Goal: Task Accomplishment & Management: Manage account settings

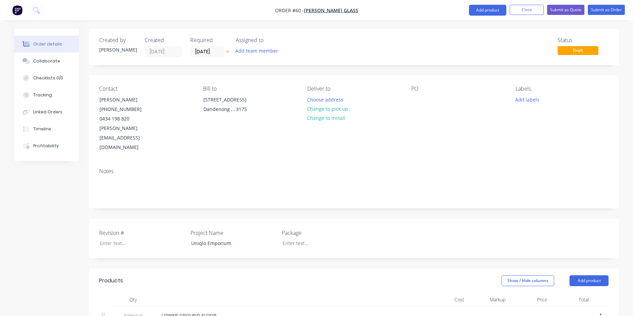
scroll to position [792, 0]
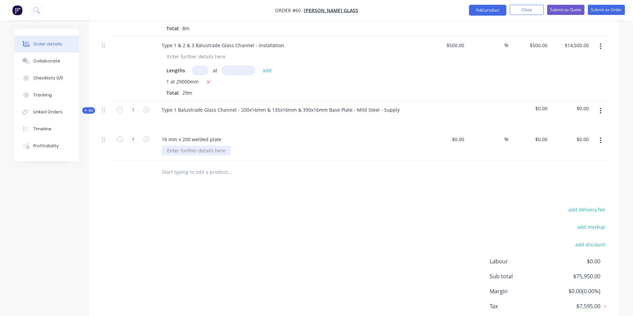
click at [213, 146] on div at bounding box center [196, 151] width 69 height 10
click at [223, 134] on div "16 mm x 200 welded plate" at bounding box center [191, 139] width 71 height 10
click at [456, 130] on div "$0.00" at bounding box center [446, 145] width 42 height 31
type input "$500.00"
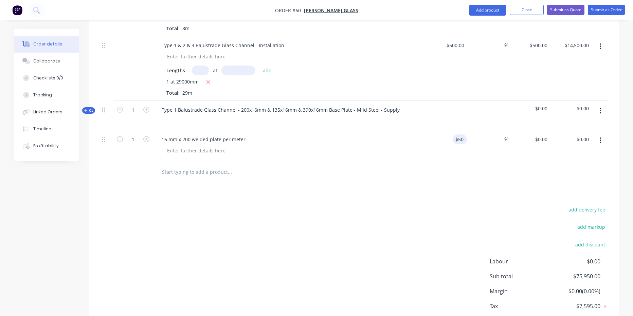
type input "$500.00"
click at [398, 205] on div "add delivery fee add markup add discount Labour $0.00 Sub total $75,950.00 Marg…" at bounding box center [353, 270] width 509 height 131
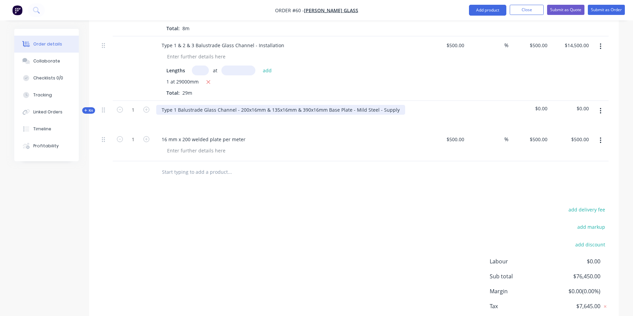
click at [202, 105] on div "Type 1 Balustrade Glass Channel - 200x16mm & 135x16mm & 390x16mm Base Plate - M…" at bounding box center [280, 110] width 249 height 10
click at [399, 101] on div "Type 1 Balustrade Glass Channel - 200x16mm & 135x16mm & 390x16mm Base Plate - M…" at bounding box center [290, 116] width 272 height 30
click at [394, 105] on div "Type 1 Balustrade Glass Channel - 200x16mm & 135x16mm & 390x16mm Base Plate - M…" at bounding box center [280, 110] width 249 height 10
click at [599, 134] on button "button" at bounding box center [601, 140] width 16 height 12
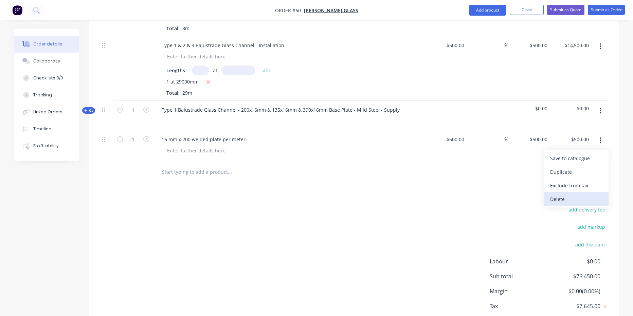
click at [562, 194] on div "Delete" at bounding box center [576, 199] width 52 height 10
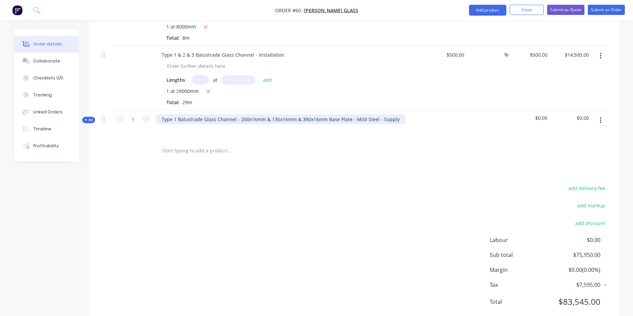
click at [227, 114] on div "Type 1 Balustrade Glass Channel - 200x16mm & 135x16mm & 390x16mm Base Plate - M…" at bounding box center [280, 119] width 249 height 10
click at [394, 114] on div "Type 1 Balustrade Glass Channel - 200x16mm & 135x16mm & 390x16mm Base Plate - M…" at bounding box center [280, 119] width 249 height 10
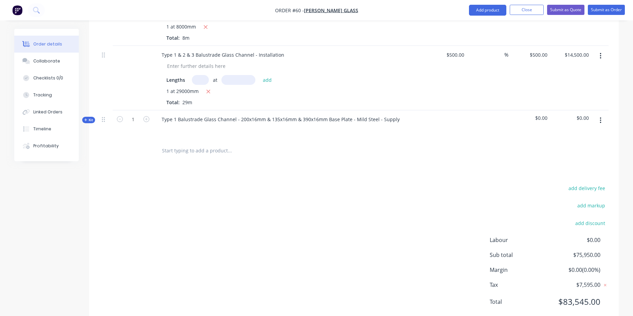
click at [453, 110] on div at bounding box center [446, 125] width 42 height 30
click at [443, 110] on div at bounding box center [446, 125] width 42 height 30
click at [416, 110] on div "Type 1 Balustrade Glass Channel - 200x16mm & 135x16mm & 390x16mm Base Plate - M…" at bounding box center [290, 125] width 272 height 30
click at [548, 110] on div "$0.00" at bounding box center [529, 125] width 42 height 30
click at [545, 114] on span "$0.00" at bounding box center [529, 117] width 36 height 7
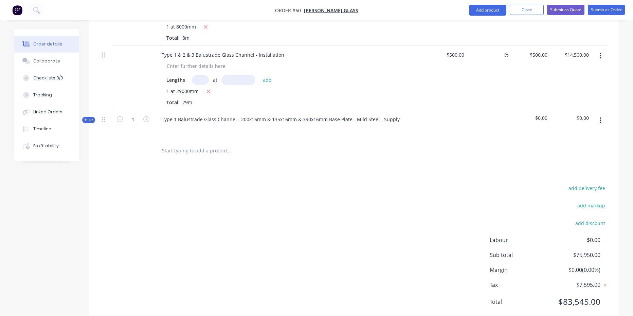
click at [536, 114] on span "$0.00" at bounding box center [529, 117] width 36 height 7
click at [478, 110] on div at bounding box center [488, 125] width 42 height 30
click at [429, 110] on div at bounding box center [446, 125] width 42 height 30
click at [135, 114] on input "1" at bounding box center [133, 119] width 18 height 10
click at [148, 116] on icon "button" at bounding box center [146, 119] width 6 height 6
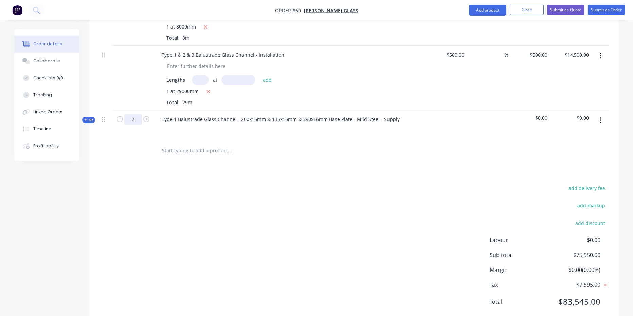
click at [136, 114] on input "2" at bounding box center [133, 119] width 18 height 10
click at [121, 116] on icon "button" at bounding box center [120, 119] width 6 height 6
type input "1"
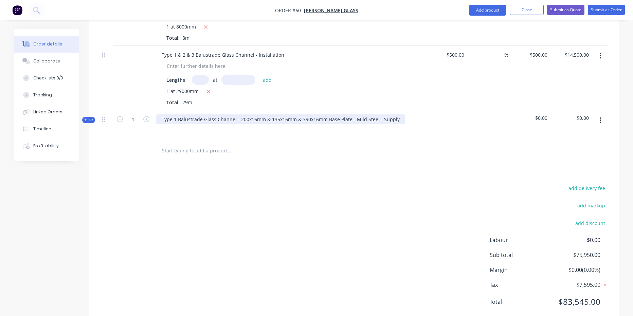
click at [397, 114] on div "Type 1 Balustrade Glass Channel - 200x16mm & 135x16mm & 390x16mm Base Plate - M…" at bounding box center [280, 119] width 249 height 10
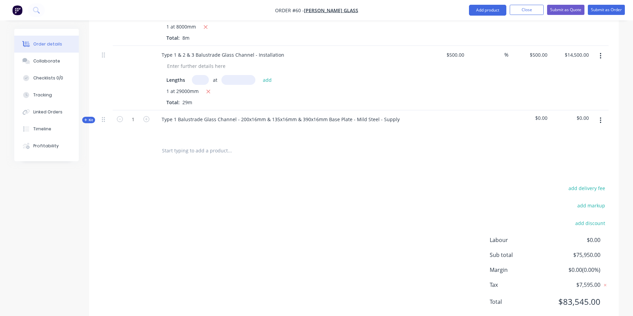
click at [211, 144] on input "text" at bounding box center [230, 151] width 136 height 14
type input "1"
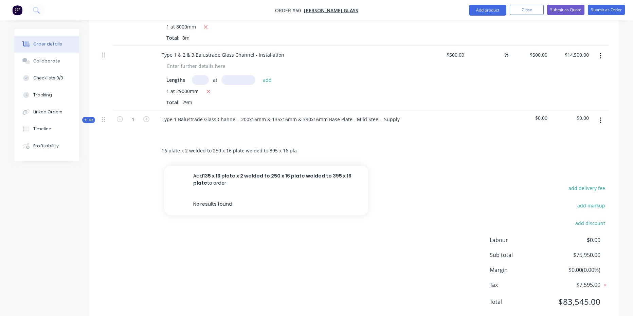
scroll to position [0, 15]
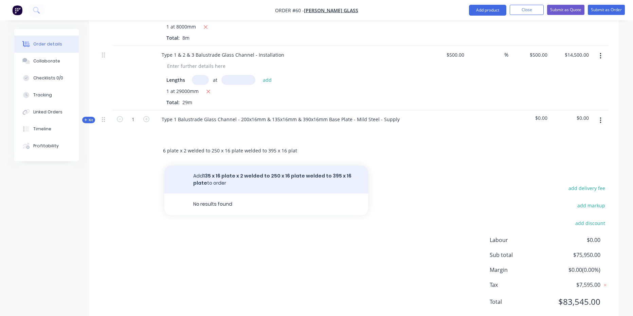
type input "135 x 16 plate x 2 welded to 250 x 16 plate welded to 395 x 16 plate"
click at [232, 166] on button "Add 135 x 16 plate x 2 welded to 250 x 16 plate welded to 395 x 16 plate to ord…" at bounding box center [266, 180] width 204 height 28
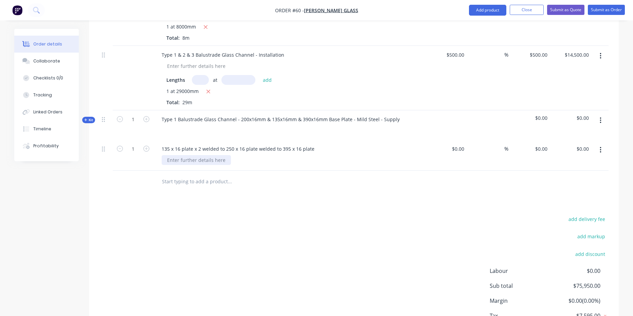
click at [222, 155] on div at bounding box center [196, 160] width 69 height 10
click at [289, 155] on div "M 24 hole in base plates with 20 mm chem studs" at bounding box center [292, 160] width 261 height 10
click at [452, 140] on div "$0.00" at bounding box center [446, 155] width 42 height 31
type input "$0.00"
click at [337, 140] on div "135 x 16 plate x 2 welded to 250 x 16 plate welded to 395 x 16 plate M 24 hole …" at bounding box center [290, 155] width 272 height 31
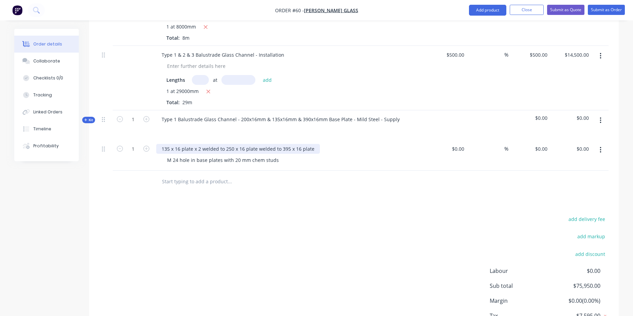
click at [316, 144] on div "135 x 16 plate x 2 welded to 250 x 16 plate welded to 395 x 16 plate" at bounding box center [238, 149] width 164 height 10
click at [462, 144] on input "0" at bounding box center [463, 149] width 8 height 10
click at [404, 215] on div "add delivery fee add markup add discount Labour $0.00 Sub total $75,950.00 Marg…" at bounding box center [353, 280] width 509 height 131
type input "$500.00"
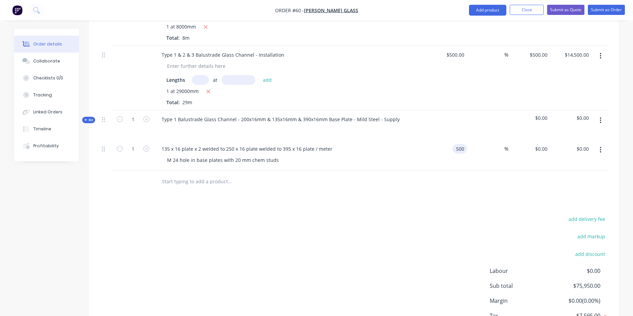
type input "$500.00"
drag, startPoint x: 129, startPoint y: 128, endPoint x: 161, endPoint y: 141, distance: 35.1
click at [129, 144] on input "1" at bounding box center [133, 149] width 18 height 10
type input "12"
type input "$6,000.00"
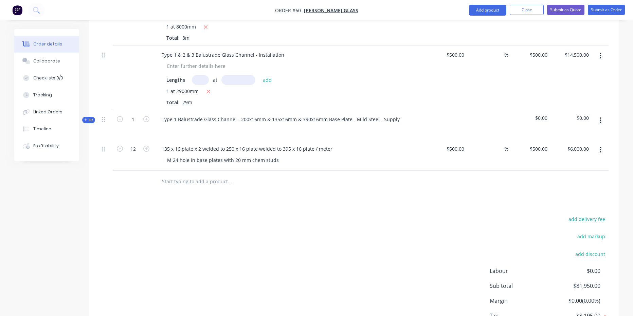
click at [264, 171] on div at bounding box center [276, 182] width 245 height 22
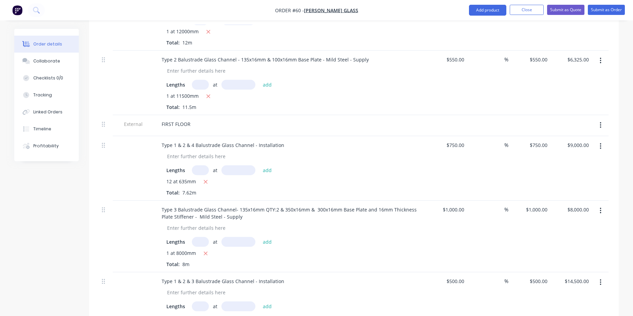
scroll to position [814, 0]
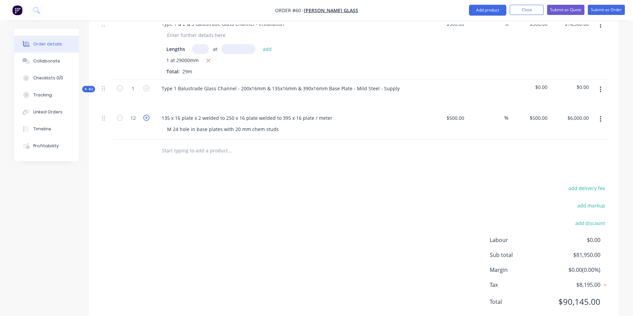
click at [147, 115] on icon "button" at bounding box center [146, 118] width 6 height 6
type input "13"
type input "$6,500.00"
click at [188, 144] on input "text" at bounding box center [230, 151] width 136 height 14
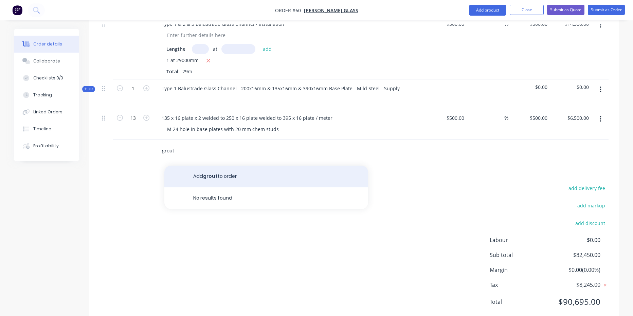
type input "grout"
click at [224, 166] on button "Add grout to order" at bounding box center [266, 177] width 204 height 22
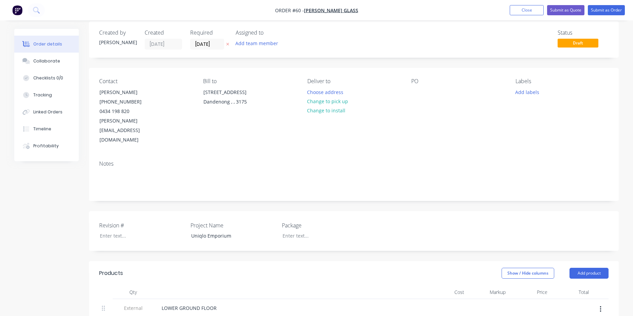
scroll to position [0, 0]
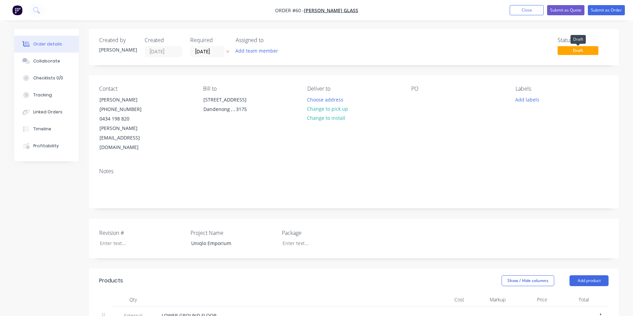
click at [586, 51] on span "Draft" at bounding box center [578, 50] width 41 height 8
click at [565, 51] on span "Draft" at bounding box center [578, 50] width 41 height 8
click at [523, 103] on button "Add labels" at bounding box center [527, 99] width 31 height 9
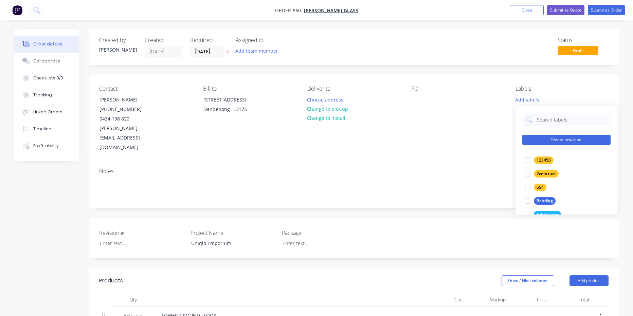
click at [552, 138] on button "Create new label" at bounding box center [566, 140] width 88 height 10
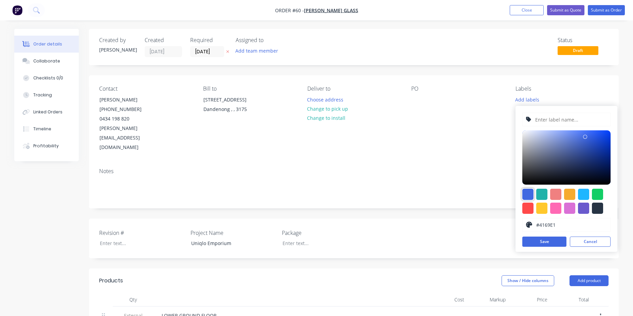
click at [528, 193] on div at bounding box center [527, 194] width 11 height 11
click at [546, 137] on div at bounding box center [566, 157] width 88 height 54
click at [540, 141] on div at bounding box center [566, 157] width 88 height 54
click at [534, 136] on div at bounding box center [566, 157] width 88 height 54
click at [554, 147] on div at bounding box center [566, 157] width 88 height 54
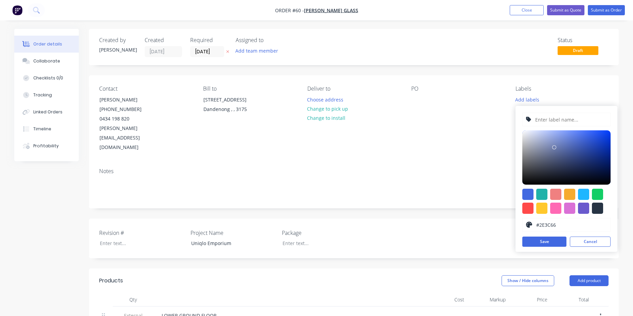
click at [571, 163] on div at bounding box center [566, 157] width 88 height 54
click at [592, 177] on div at bounding box center [566, 157] width 88 height 54
type input "#ADB6CF"
click at [537, 141] on div at bounding box center [566, 157] width 88 height 54
click at [541, 119] on input "text" at bounding box center [571, 119] width 72 height 13
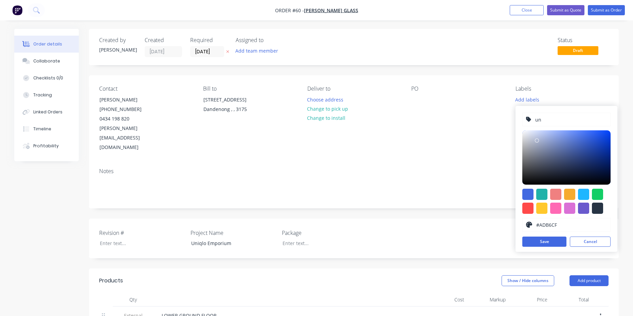
type input "u"
type input "Uniqlo Type 1"
click at [532, 195] on div at bounding box center [527, 194] width 11 height 11
type input "#4169E1"
click at [532, 195] on div at bounding box center [527, 194] width 11 height 11
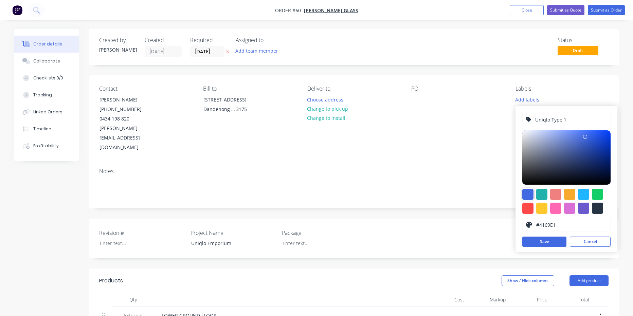
scroll to position [113, 0]
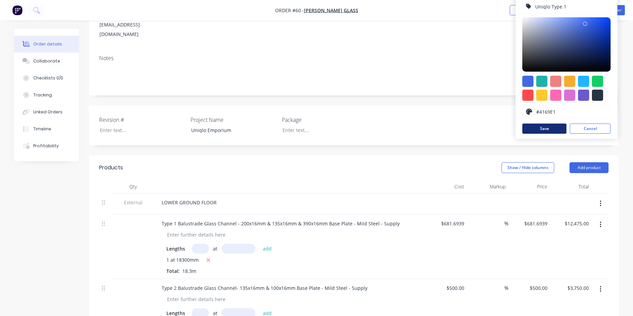
click at [538, 127] on button "Save" at bounding box center [544, 129] width 44 height 10
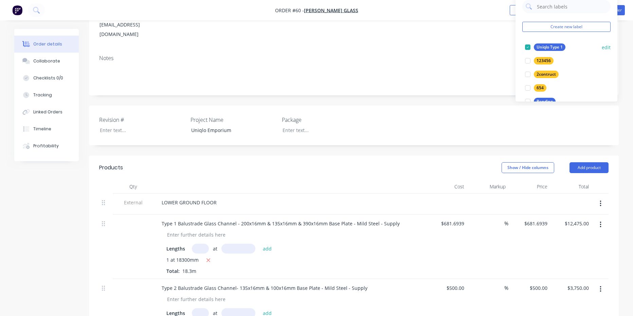
click at [557, 44] on div "Uniqlo Type 1" at bounding box center [550, 46] width 32 height 7
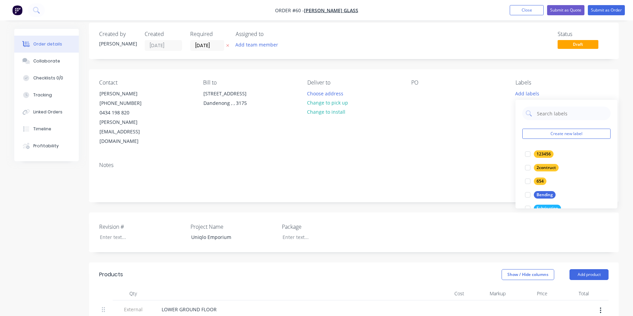
scroll to position [0, 0]
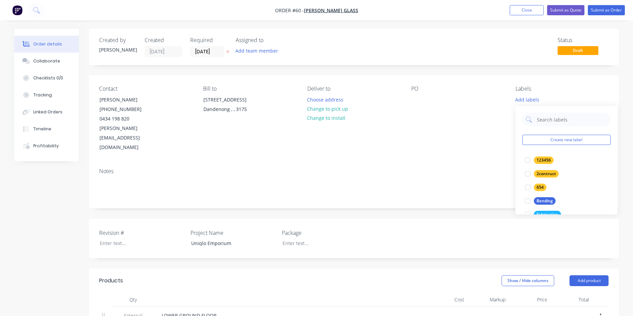
click at [496, 136] on div "Contact [PERSON_NAME] [PHONE_NUMBER] [PERSON_NAME][EMAIL_ADDRESS][DOMAIN_NAME] …" at bounding box center [354, 118] width 530 height 87
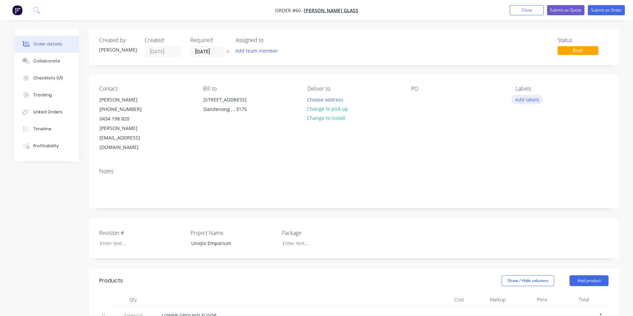
click at [526, 103] on button "Add labels" at bounding box center [527, 99] width 31 height 9
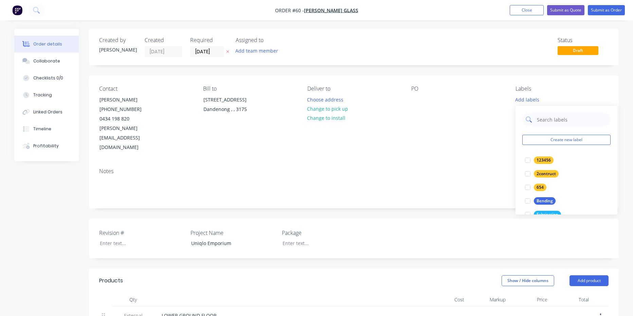
click at [544, 121] on input "text" at bounding box center [571, 120] width 71 height 14
click at [530, 161] on div at bounding box center [528, 161] width 14 height 14
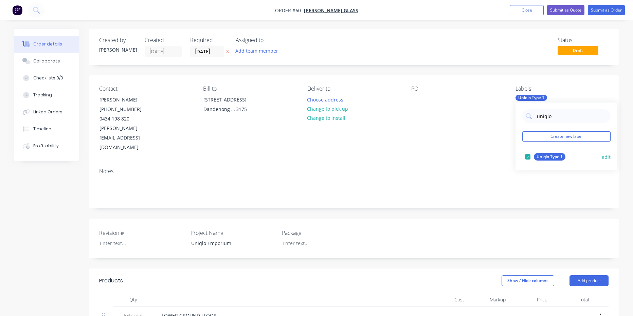
type input "uniqlo"
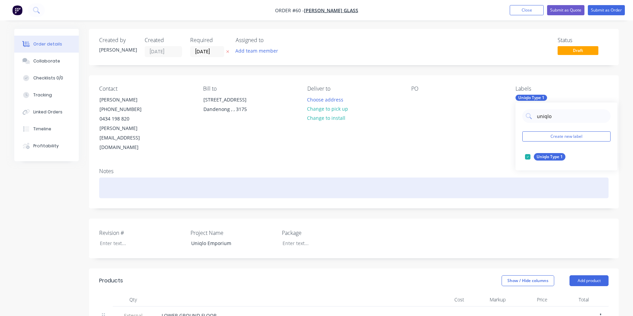
drag, startPoint x: 558, startPoint y: 158, endPoint x: 548, endPoint y: 174, distance: 18.9
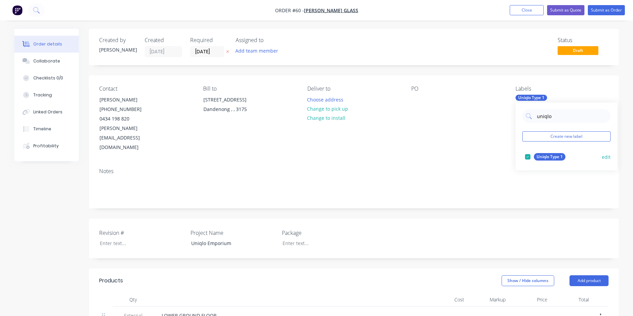
click at [547, 156] on div "Uniqlo Type 1" at bounding box center [550, 156] width 32 height 7
click at [524, 159] on div at bounding box center [528, 161] width 14 height 14
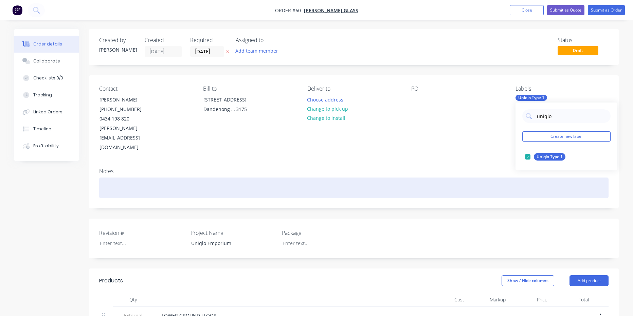
click at [486, 178] on div at bounding box center [353, 188] width 509 height 21
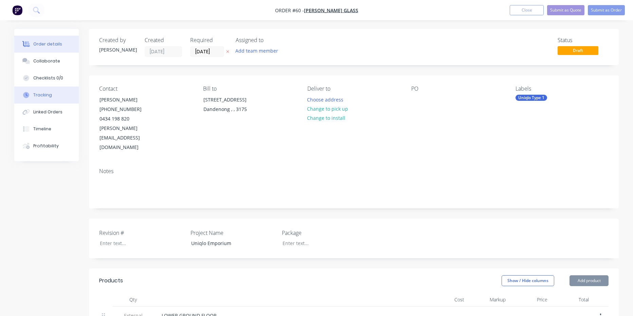
click at [35, 94] on div "Tracking" at bounding box center [42, 95] width 19 height 6
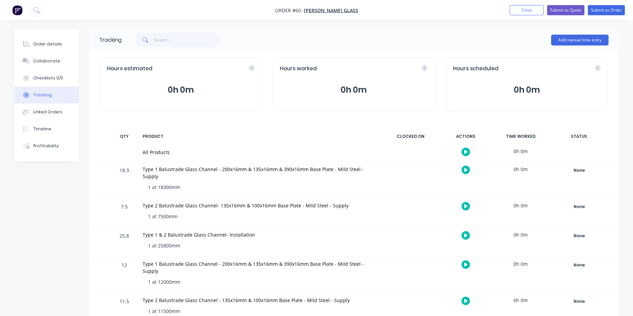
click at [576, 150] on div "All Products 0h 0m" at bounding box center [354, 153] width 530 height 18
click at [580, 173] on div "None" at bounding box center [579, 170] width 49 height 9
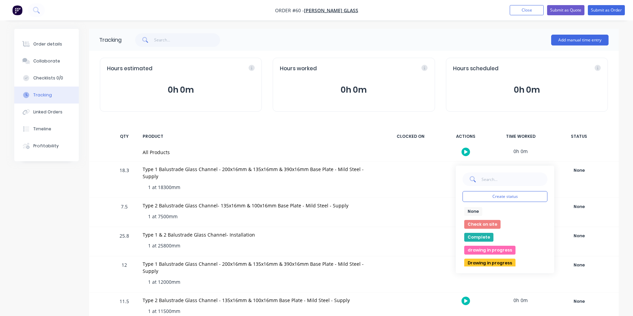
click at [486, 221] on button "Check on site" at bounding box center [482, 224] width 36 height 9
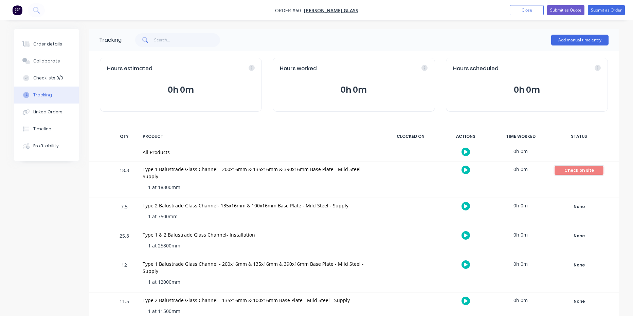
click at [582, 173] on div "Check on site" at bounding box center [579, 170] width 49 height 9
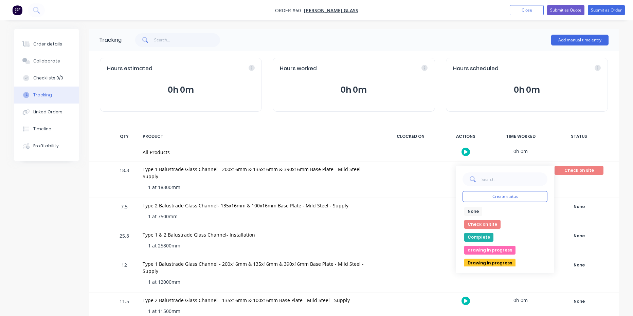
click at [485, 239] on button "Complete" at bounding box center [478, 237] width 29 height 9
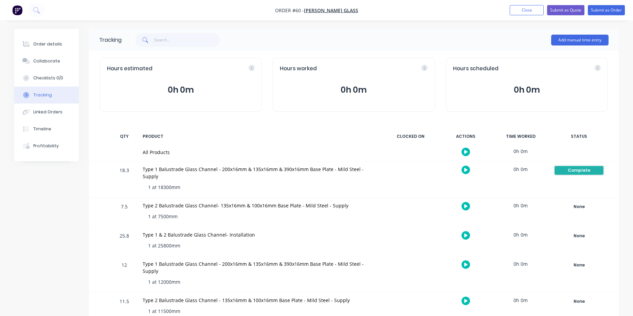
click at [572, 171] on div "Complete" at bounding box center [579, 170] width 49 height 9
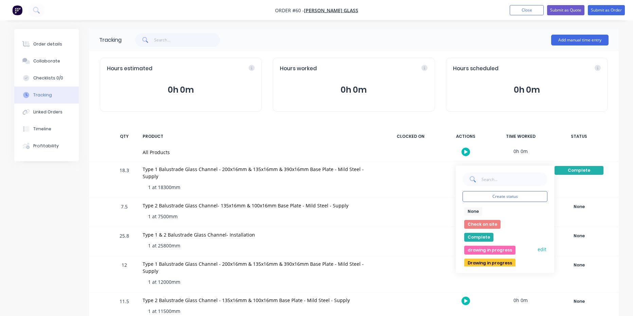
click at [477, 246] on button "drawing in progress" at bounding box center [489, 250] width 51 height 9
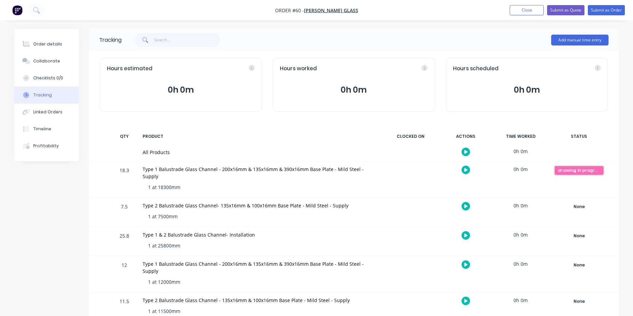
click at [566, 168] on div "drawing in progress" at bounding box center [579, 170] width 49 height 9
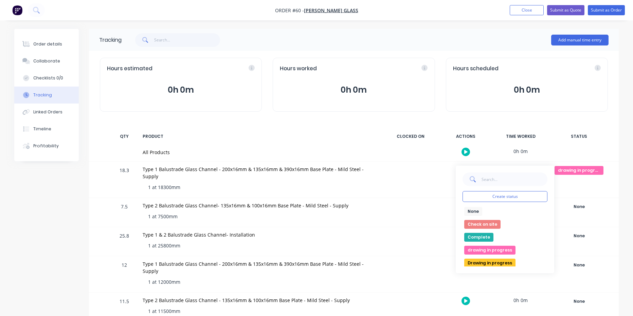
click at [486, 264] on button "Drawing in progress" at bounding box center [489, 263] width 51 height 9
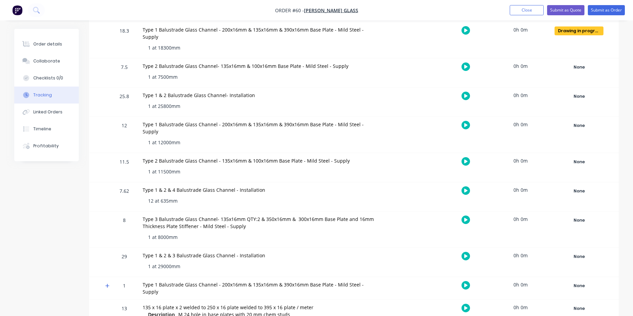
scroll to position [154, 0]
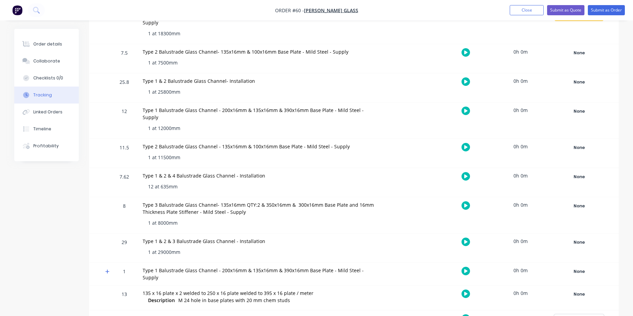
click at [582, 315] on div "None" at bounding box center [579, 319] width 49 height 9
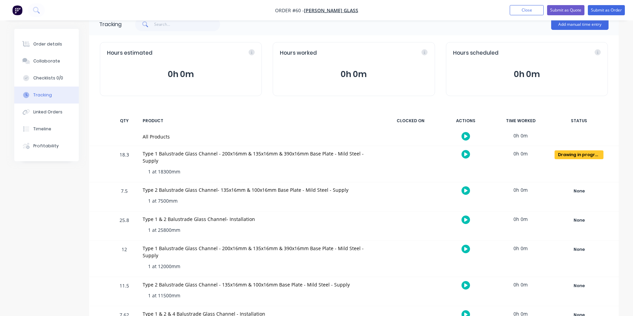
scroll to position [0, 0]
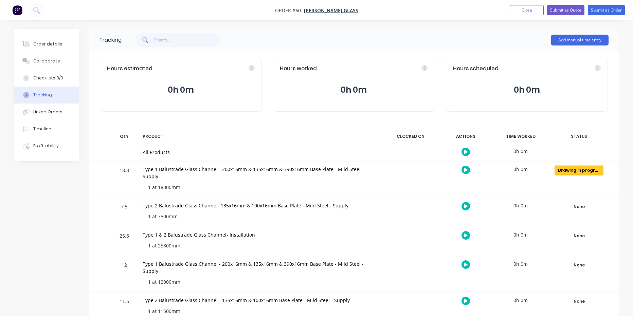
click at [579, 170] on div "Drawing in progress" at bounding box center [579, 170] width 49 height 9
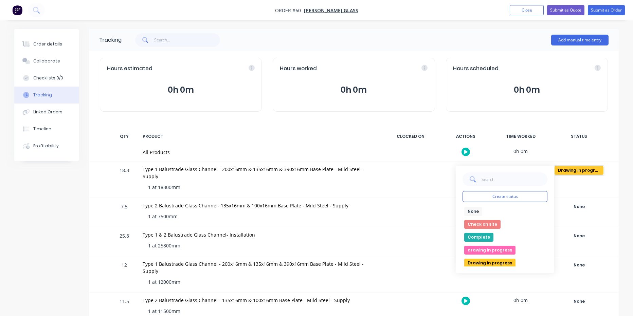
scroll to position [113, 0]
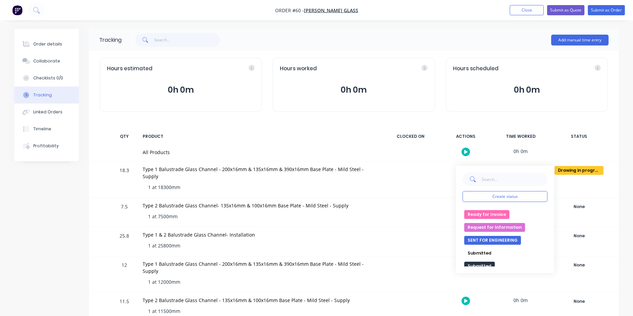
click at [486, 252] on button "Submitted" at bounding box center [479, 253] width 31 height 9
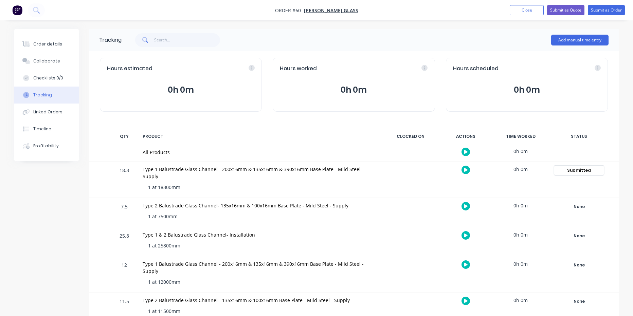
click at [574, 169] on div "Submitted" at bounding box center [579, 170] width 49 height 9
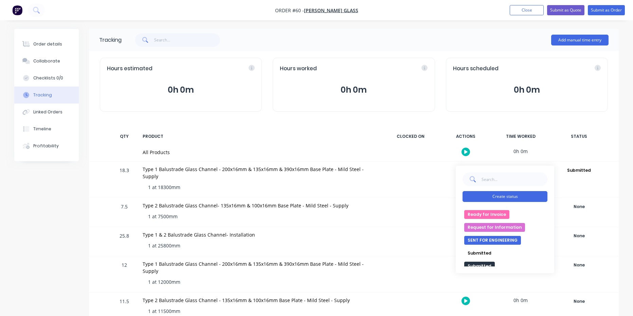
click at [513, 196] on button "Create status" at bounding box center [505, 196] width 85 height 11
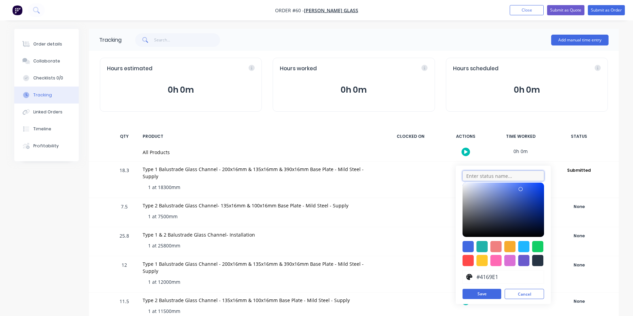
click at [506, 176] on input "text" at bounding box center [504, 176] width 82 height 10
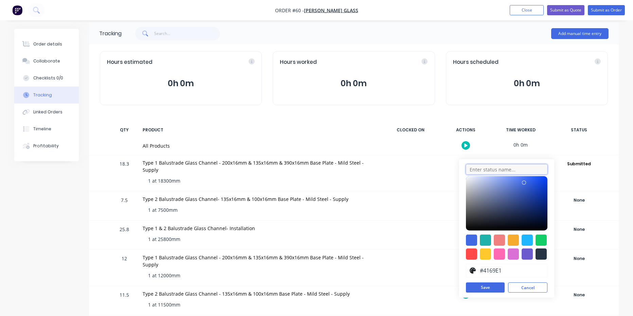
scroll to position [0, 0]
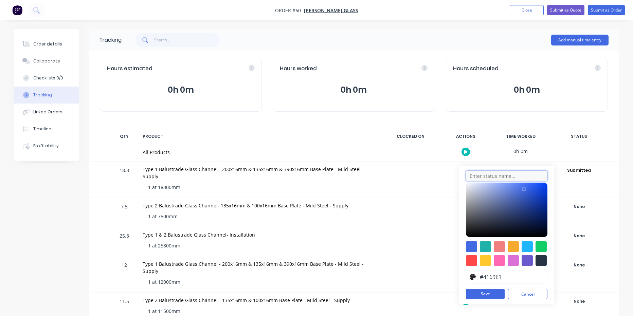
click at [486, 178] on input "text" at bounding box center [507, 176] width 82 height 10
click at [494, 277] on input "#4169E1" at bounding box center [511, 277] width 65 height 13
click at [472, 277] on icon at bounding box center [473, 277] width 6 height 6
click at [517, 292] on button "Cancel" at bounding box center [527, 294] width 39 height 10
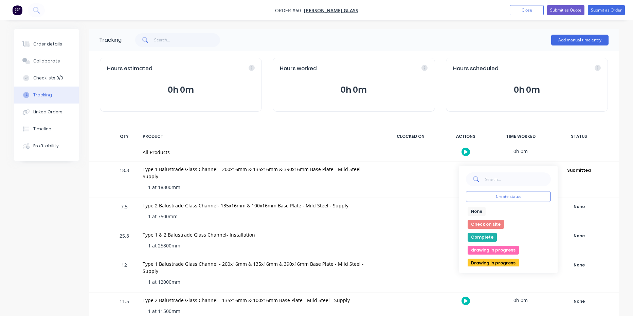
click at [477, 212] on button "None" at bounding box center [477, 211] width 18 height 9
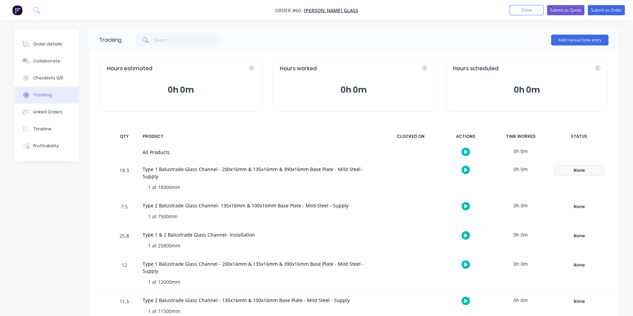
click at [575, 171] on div "None" at bounding box center [579, 170] width 49 height 9
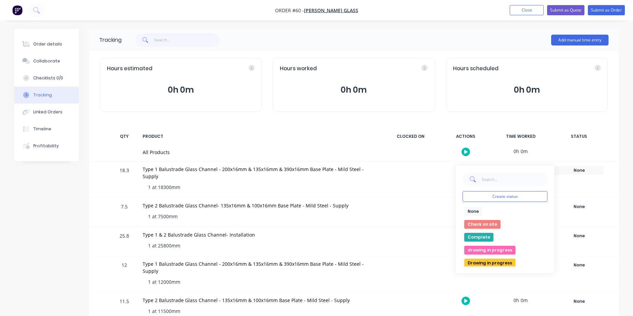
click at [482, 224] on button "Check on site" at bounding box center [482, 224] width 36 height 9
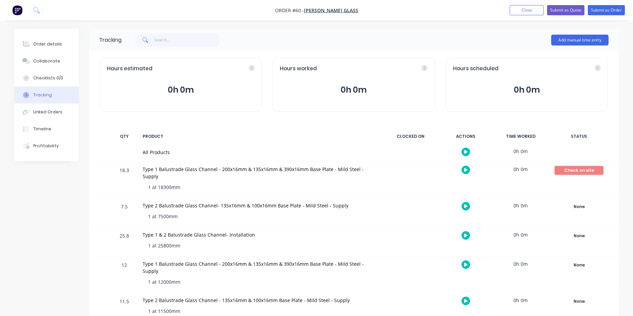
click at [572, 171] on div "Check on site" at bounding box center [579, 170] width 49 height 9
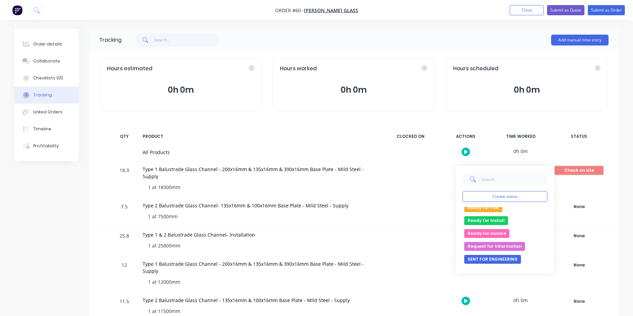
scroll to position [113, 0]
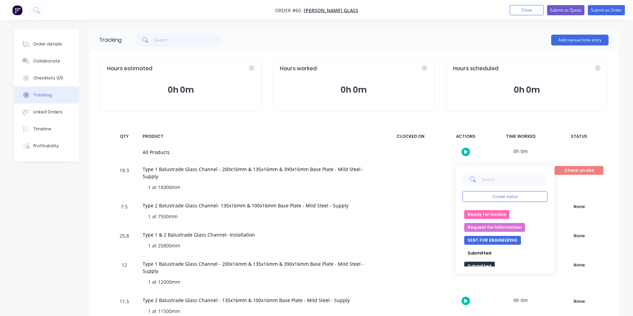
click at [482, 254] on button "Submitted" at bounding box center [479, 253] width 31 height 9
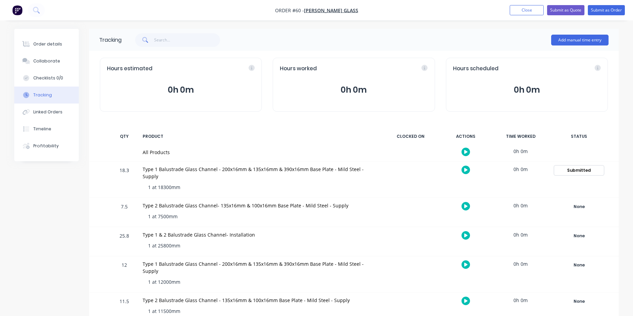
drag, startPoint x: 573, startPoint y: 171, endPoint x: 576, endPoint y: 169, distance: 3.8
click at [576, 169] on div "Submitted" at bounding box center [579, 170] width 49 height 9
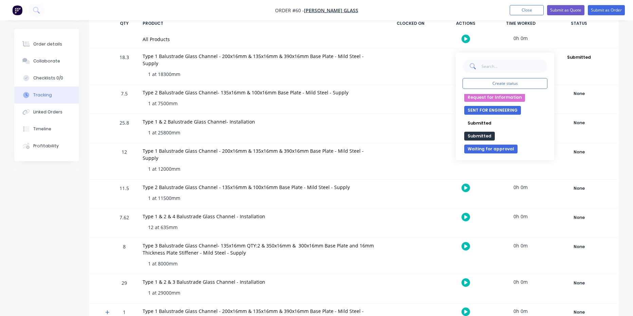
click at [487, 124] on button "Submitted" at bounding box center [479, 123] width 31 height 9
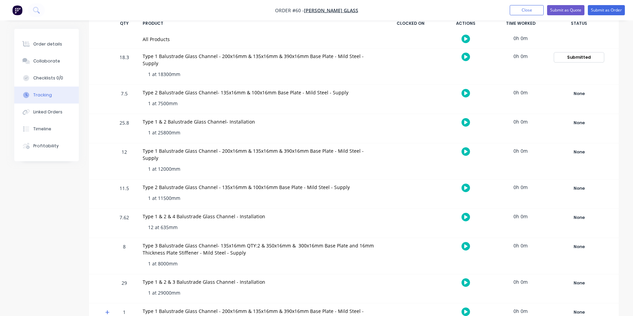
click at [601, 57] on div "Submitted" at bounding box center [579, 57] width 49 height 9
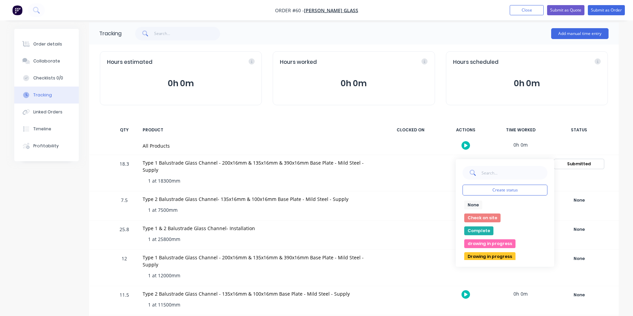
scroll to position [0, 0]
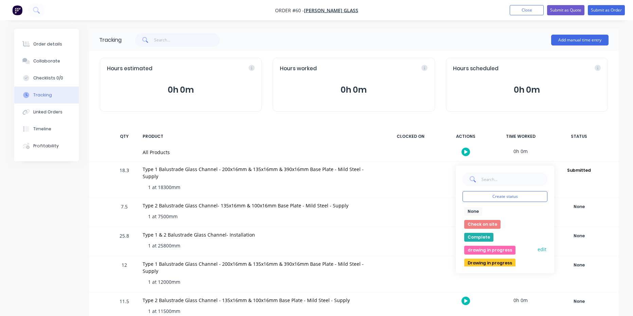
click at [537, 249] on button "edit" at bounding box center [542, 249] width 11 height 7
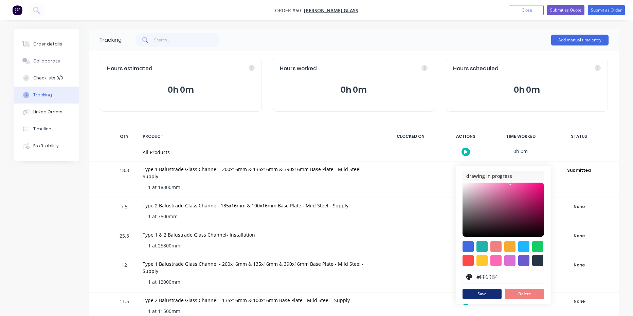
click at [501, 294] on button "Save" at bounding box center [482, 294] width 39 height 10
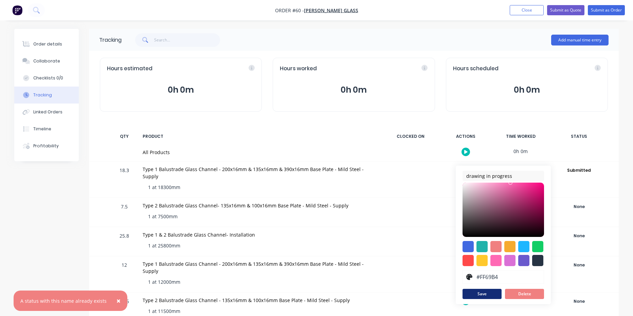
click at [497, 295] on button "Save" at bounding box center [482, 294] width 39 height 10
click at [525, 294] on button "Delete" at bounding box center [524, 294] width 39 height 10
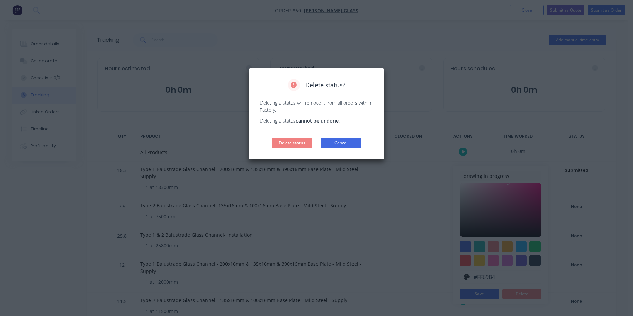
click at [354, 144] on button "Cancel" at bounding box center [341, 143] width 41 height 10
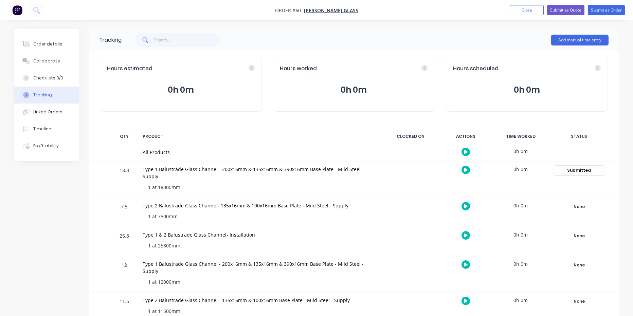
click at [572, 171] on div "Submitted" at bounding box center [579, 170] width 49 height 9
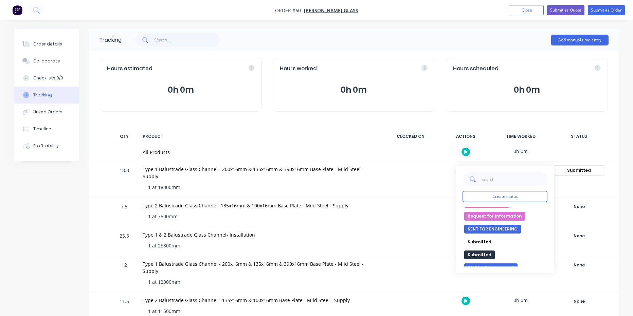
scroll to position [130, 0]
